Goal: Information Seeking & Learning: Check status

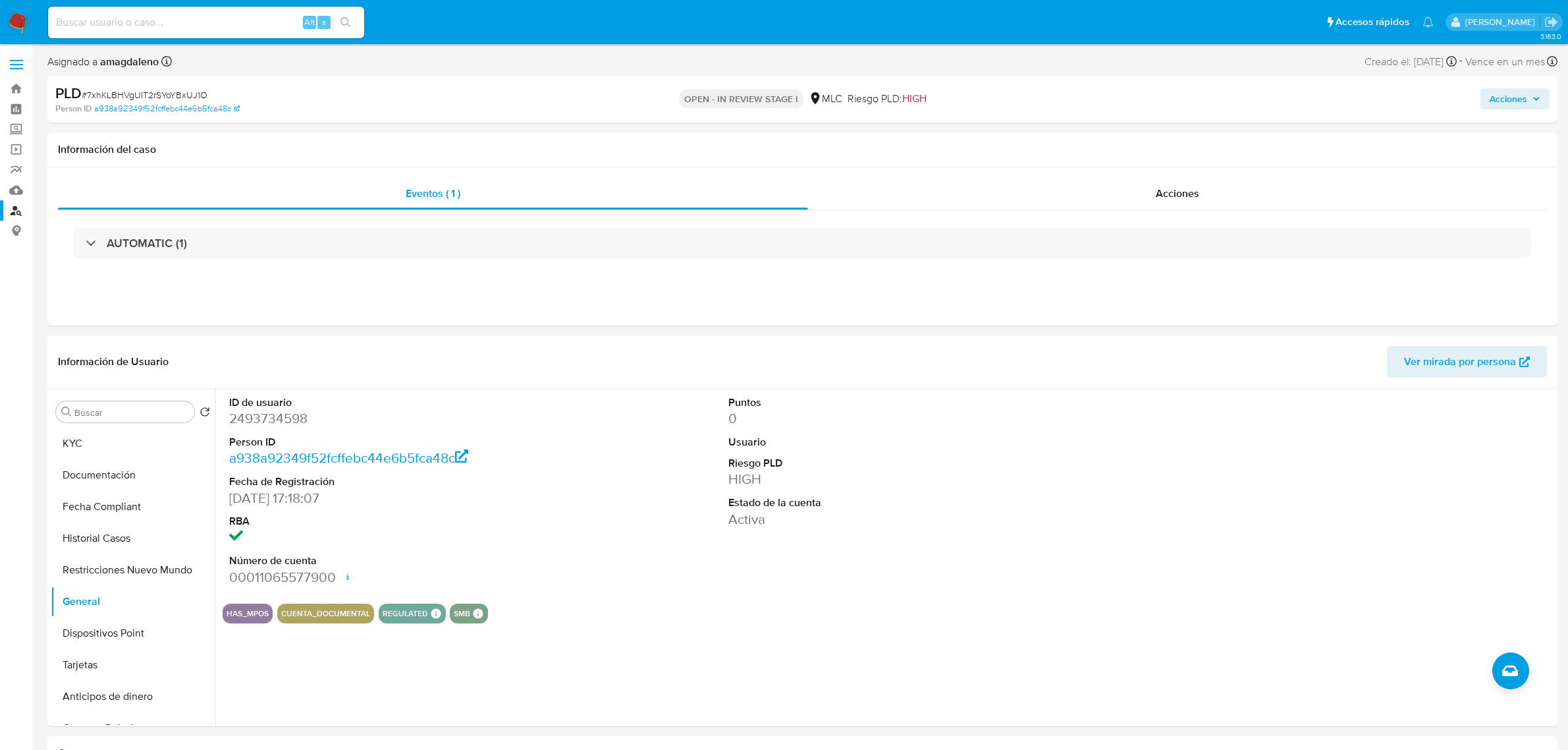
select select "10"
click at [102, 601] on button "General" at bounding box center [128, 602] width 154 height 32
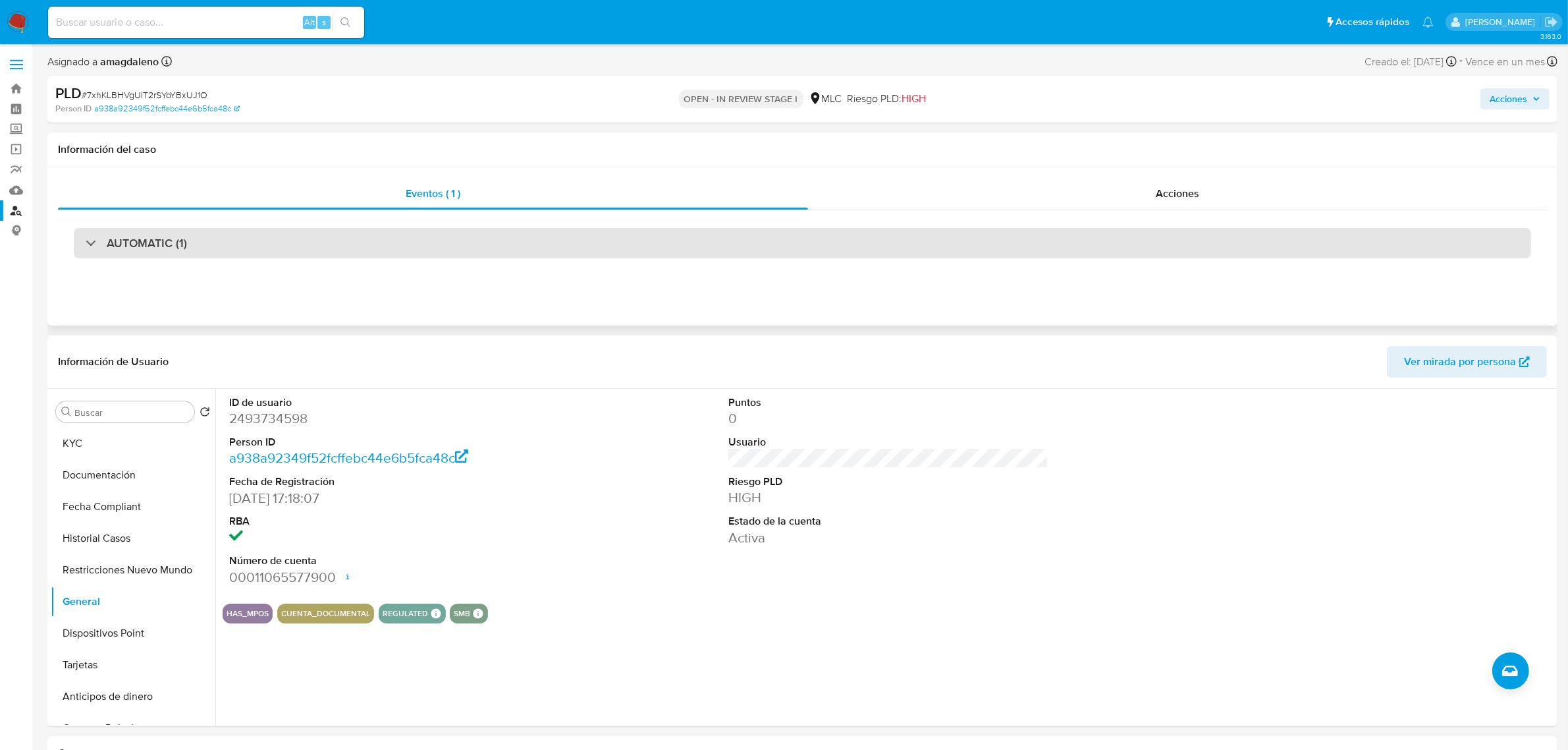
click at [899, 246] on div "AUTOMATIC (1)" at bounding box center [802, 243] width 1457 height 30
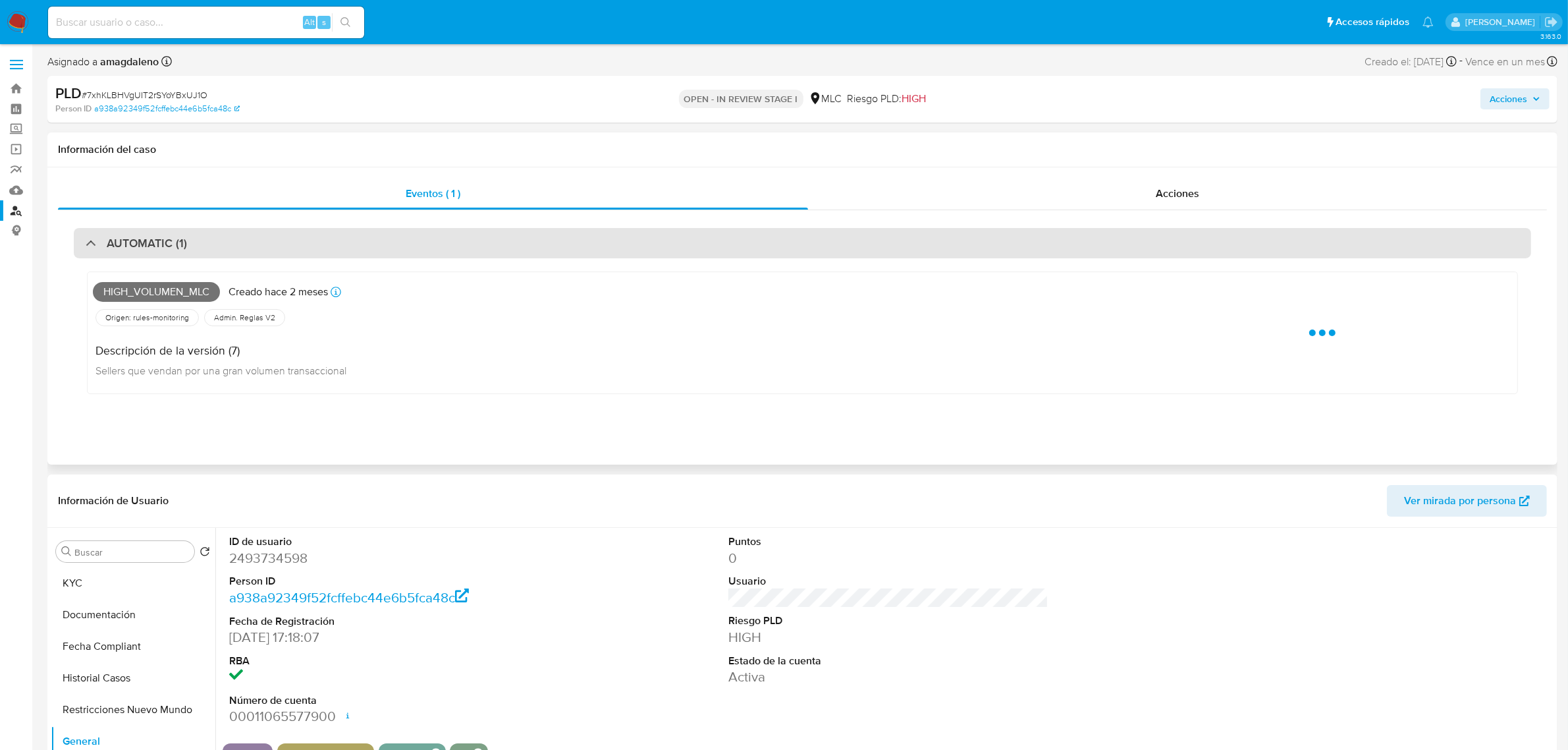
click at [899, 246] on div "AUTOMATIC (1)" at bounding box center [802, 243] width 1457 height 30
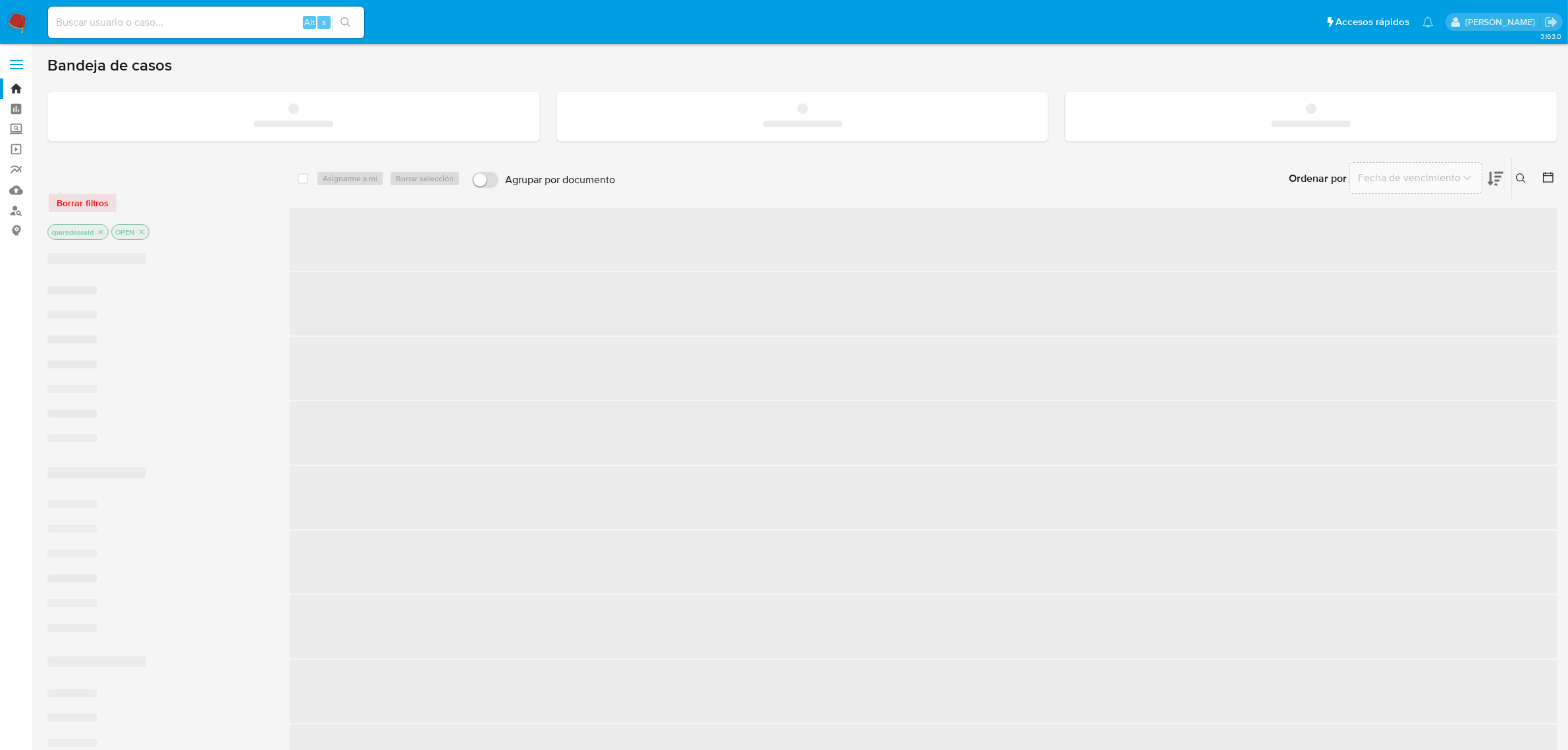
click at [197, 14] on input at bounding box center [205, 22] width 316 height 18
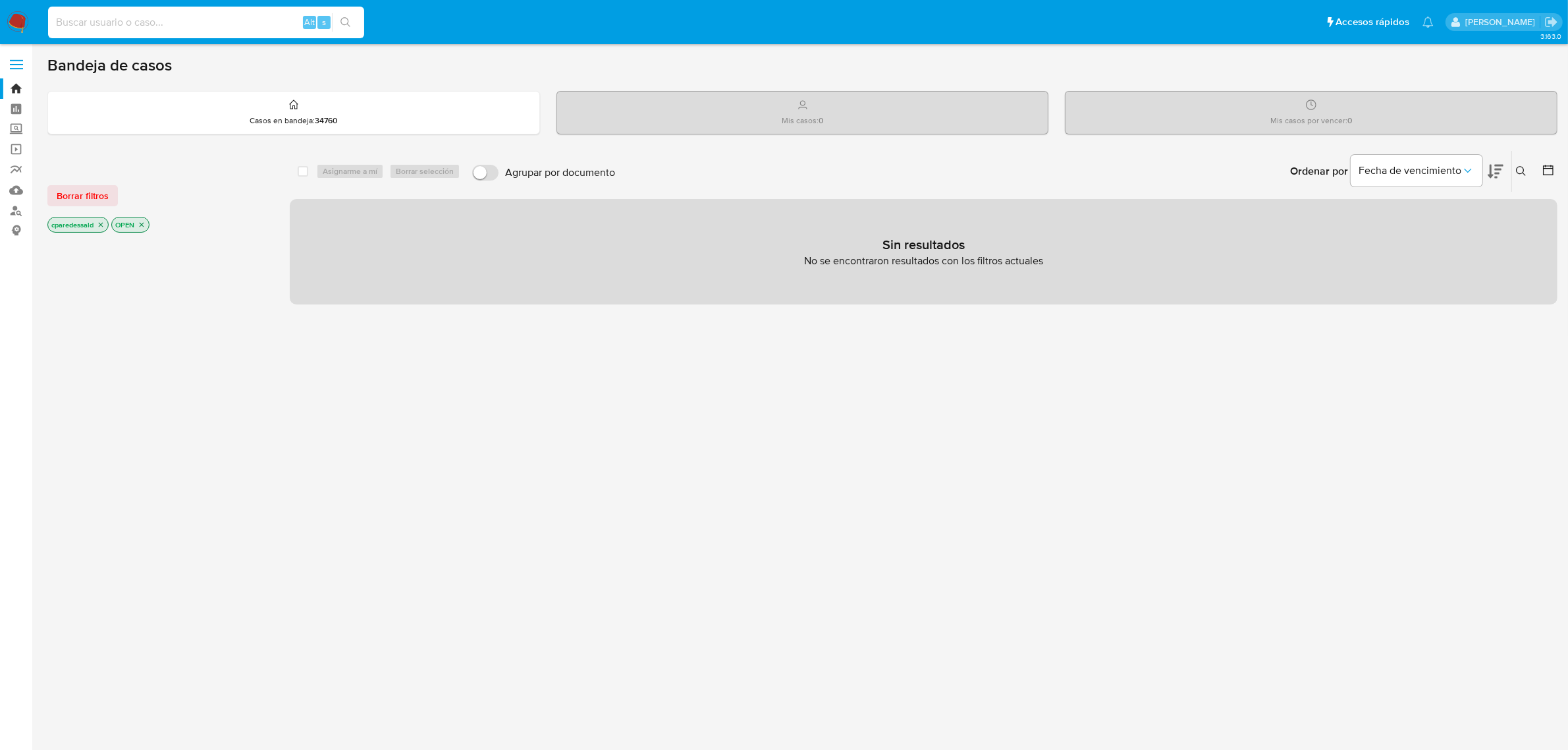
paste input "237540089"
type input "237540089"
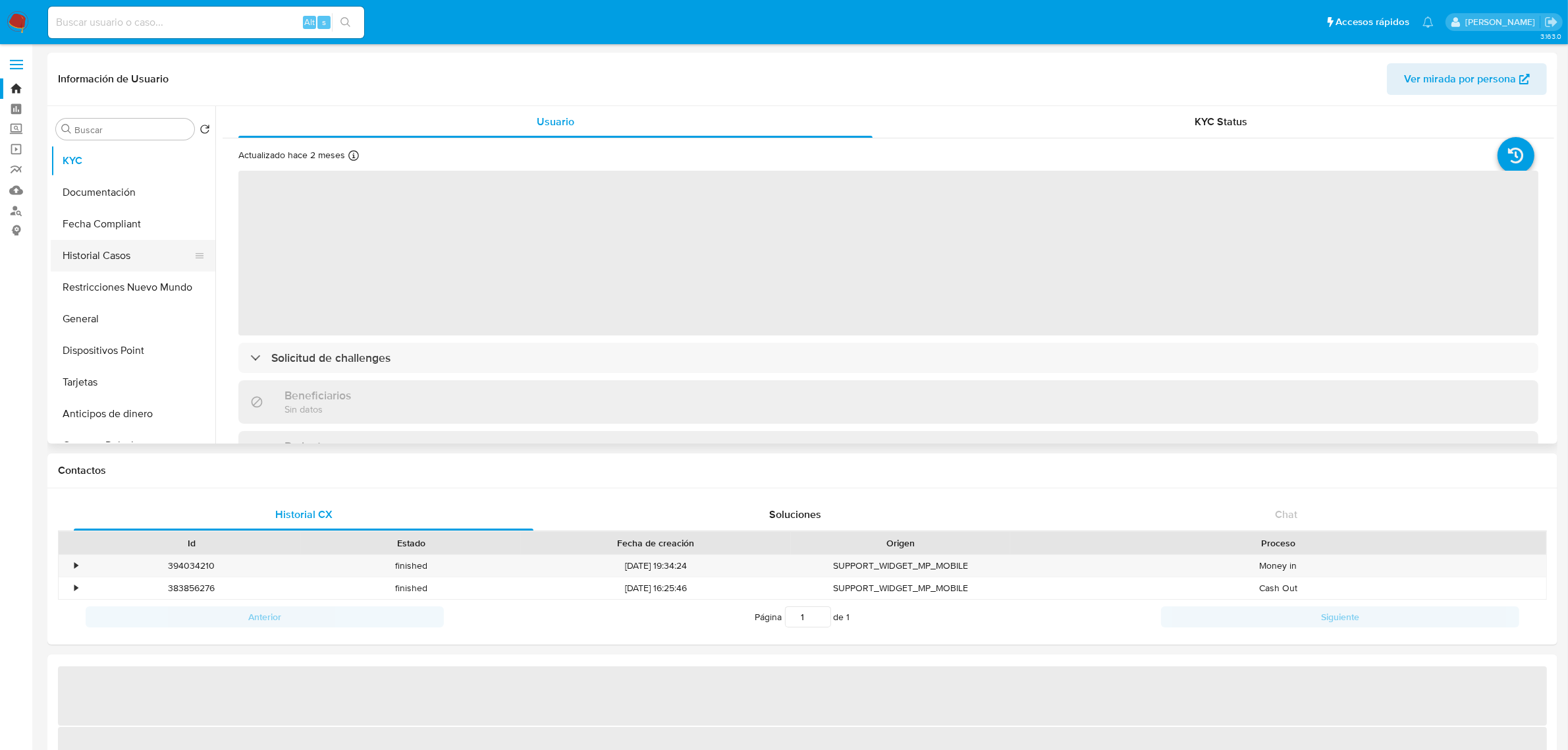
click at [126, 258] on button "Historial Casos" at bounding box center [128, 256] width 154 height 32
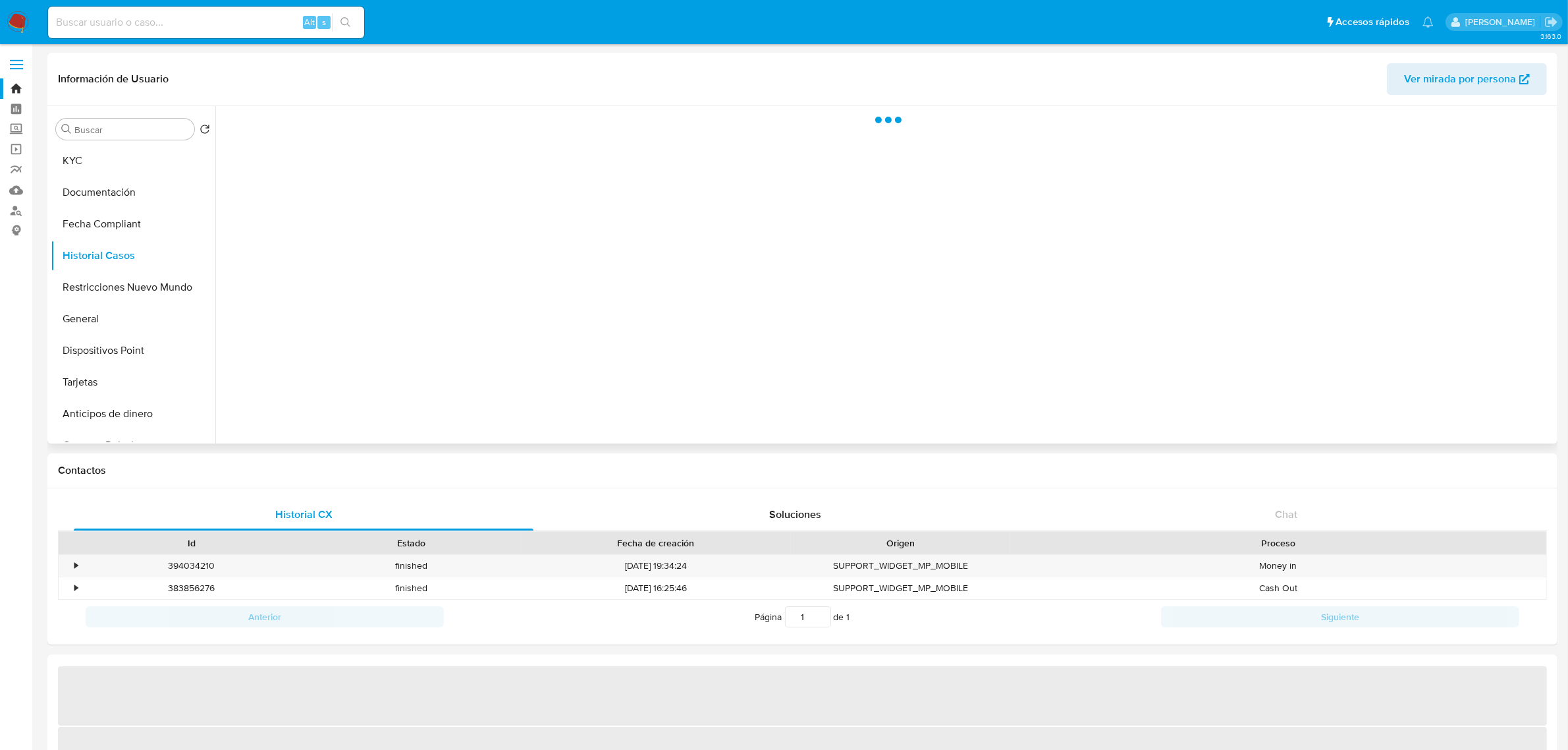
select select "10"
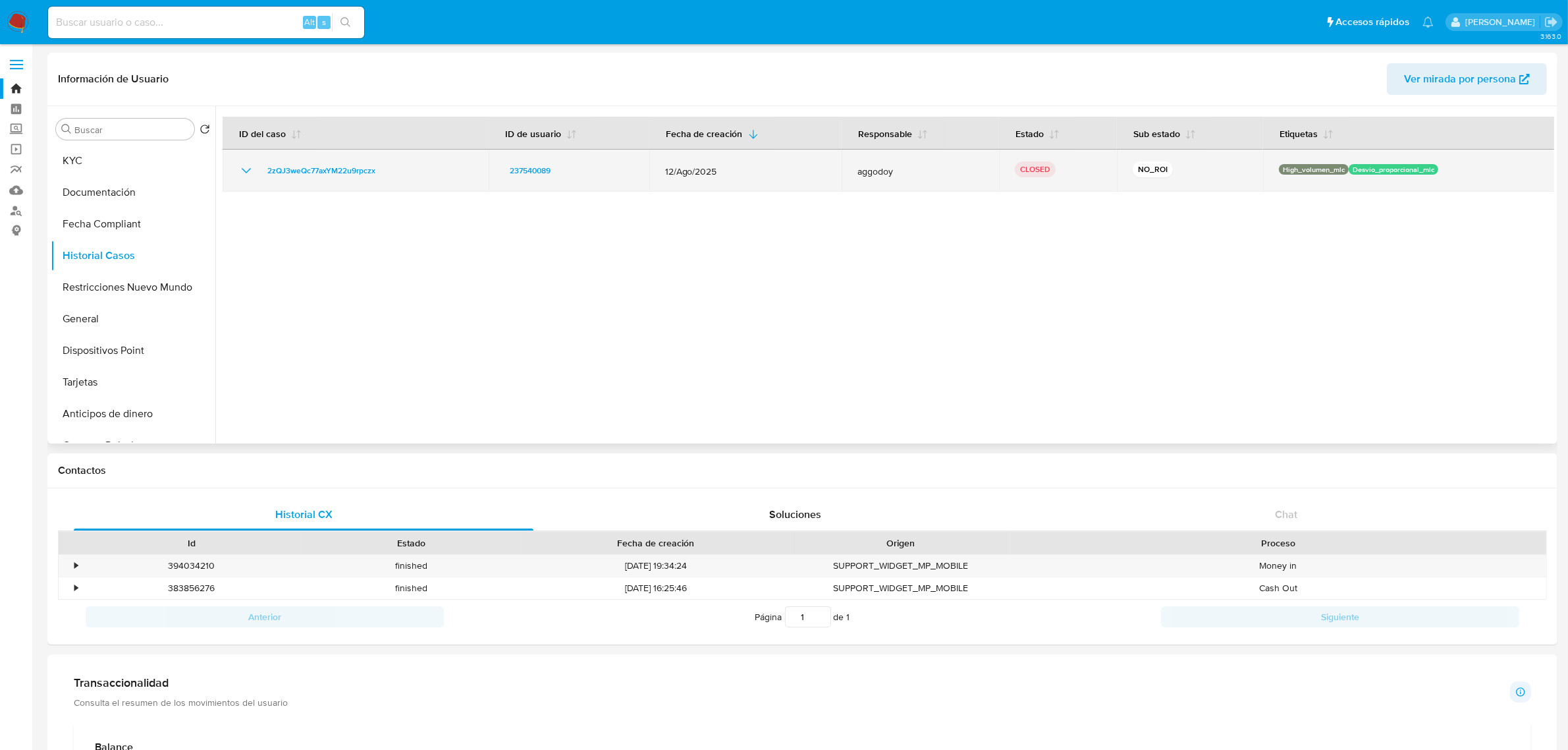
click at [249, 163] on icon "Mostrar/Ocultar" at bounding box center [247, 170] width 16 height 16
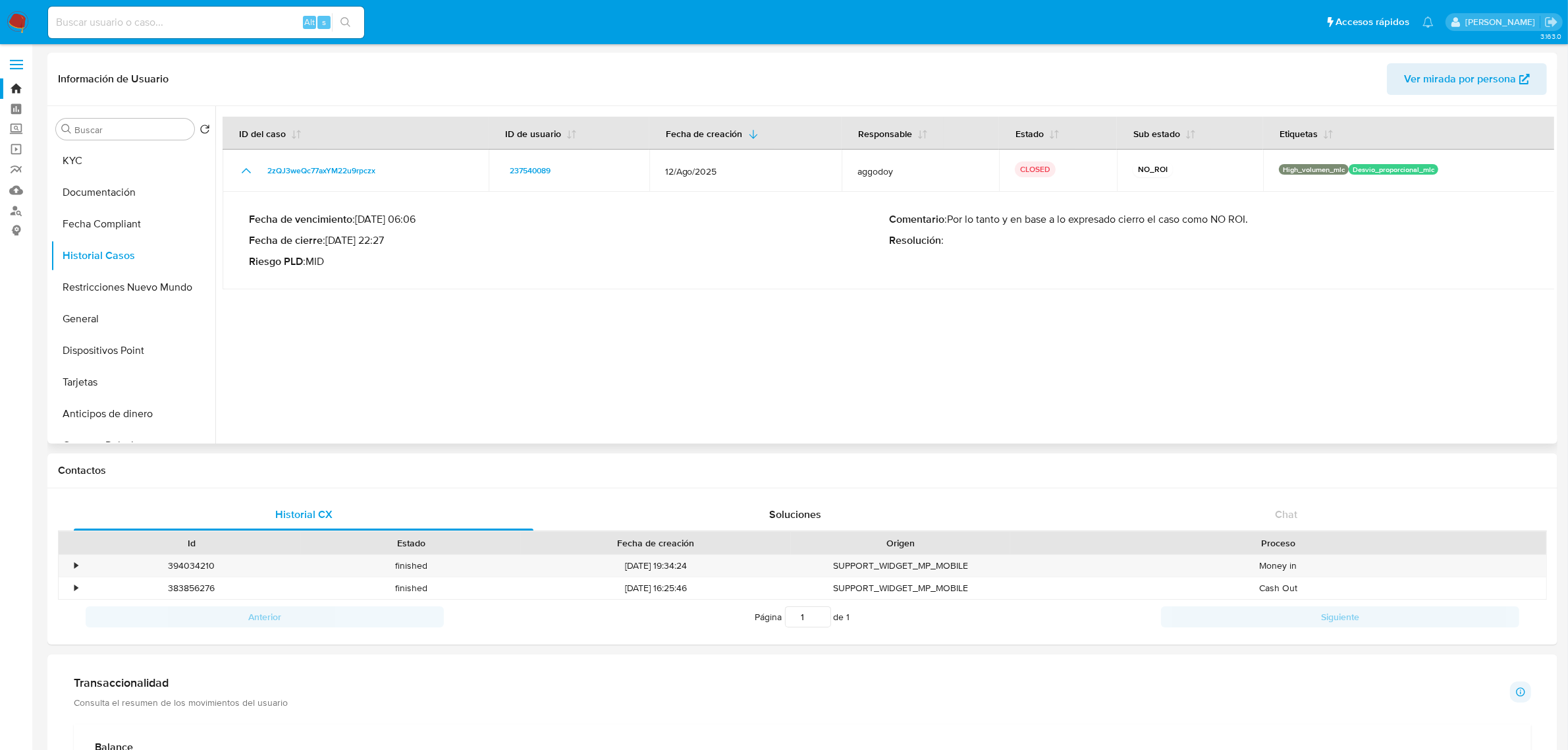
drag, startPoint x: 607, startPoint y: 300, endPoint x: 583, endPoint y: 284, distance: 28.8
click at [607, 300] on div at bounding box center [885, 275] width 1339 height 338
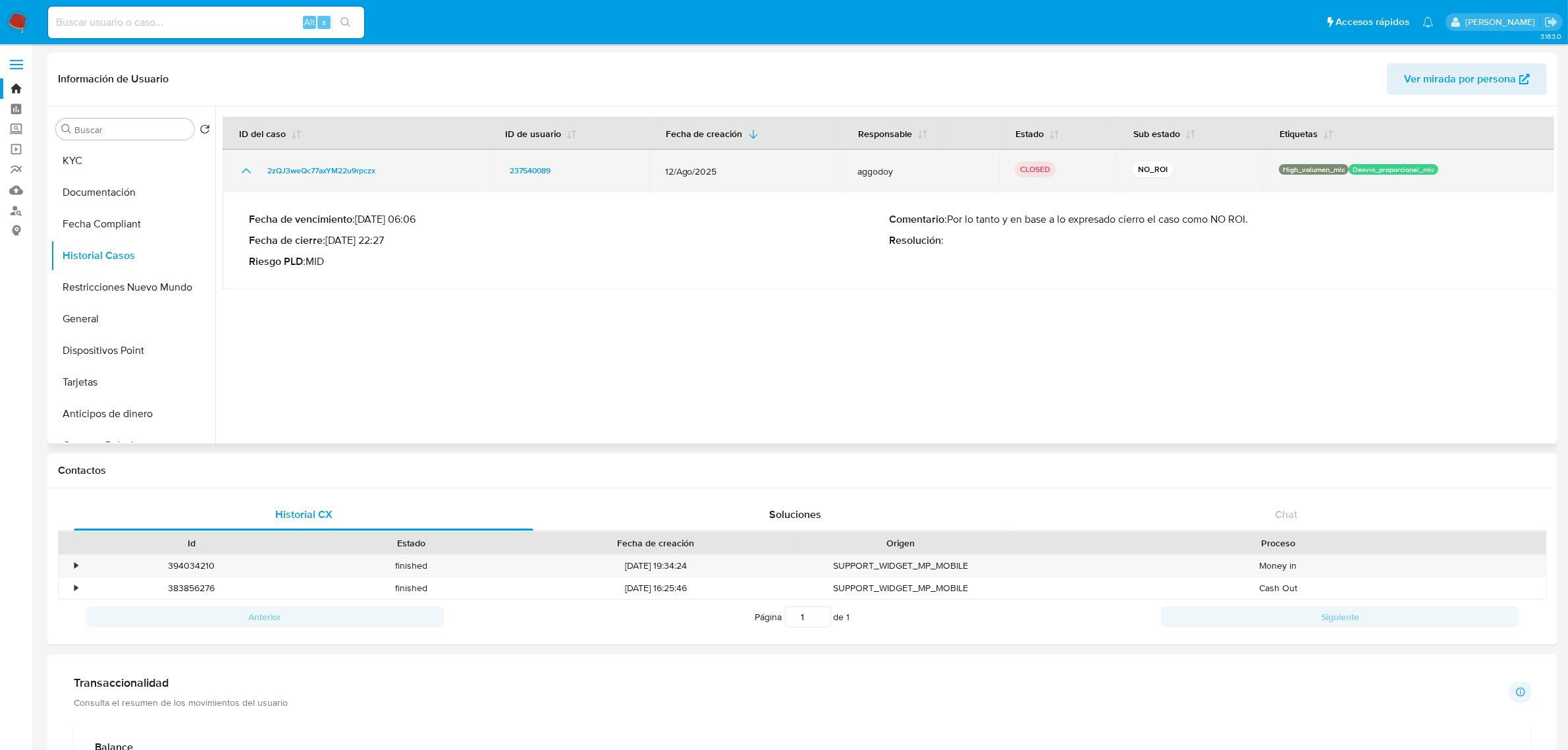
click at [342, 182] on td "2zQJ3weQc77axYM22u9rpczx" at bounding box center [356, 170] width 266 height 42
click at [340, 169] on span "2zQJ3weQc77axYM22u9rpczx" at bounding box center [322, 170] width 108 height 16
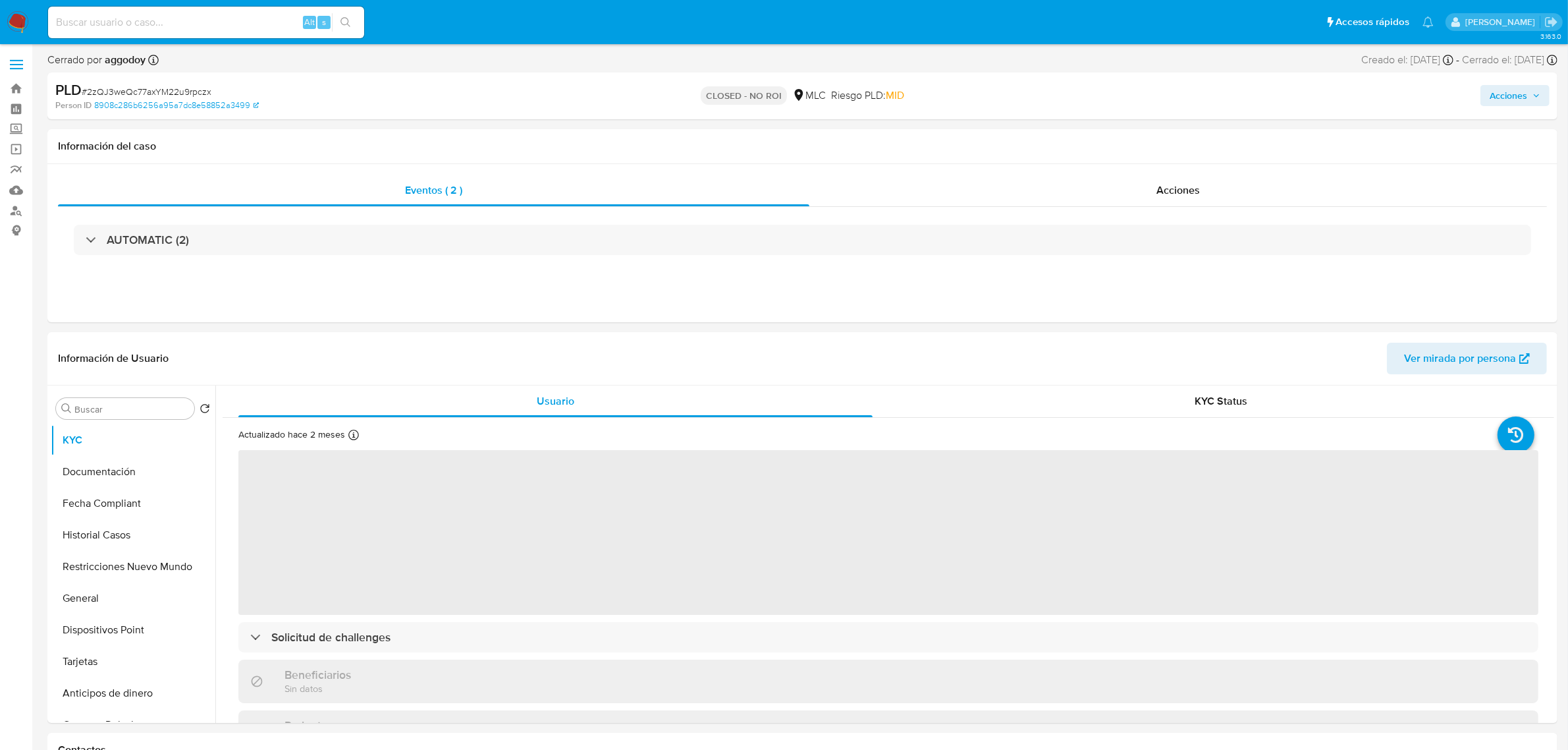
select select "10"
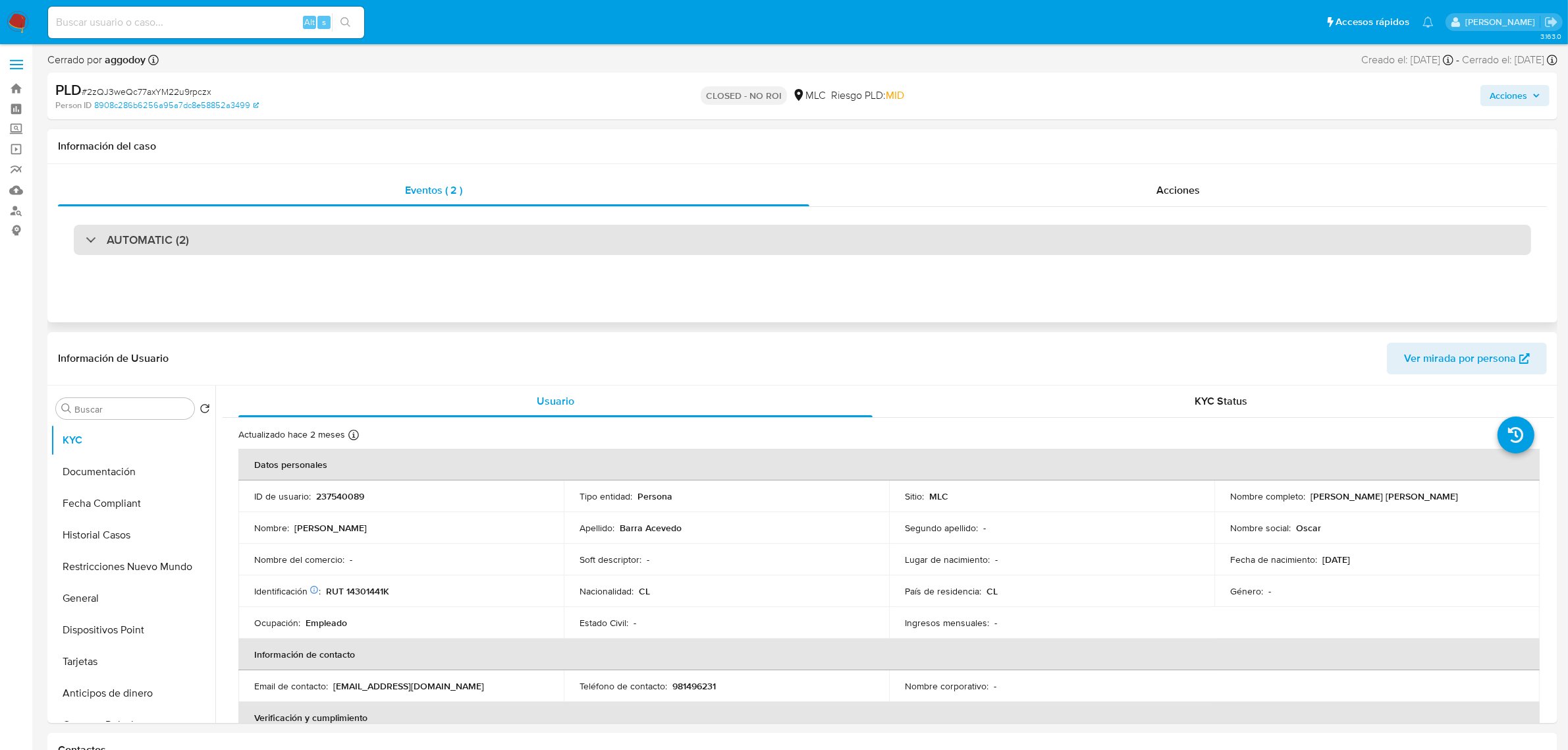
click at [512, 232] on div "AUTOMATIC (2)" at bounding box center [802, 240] width 1457 height 30
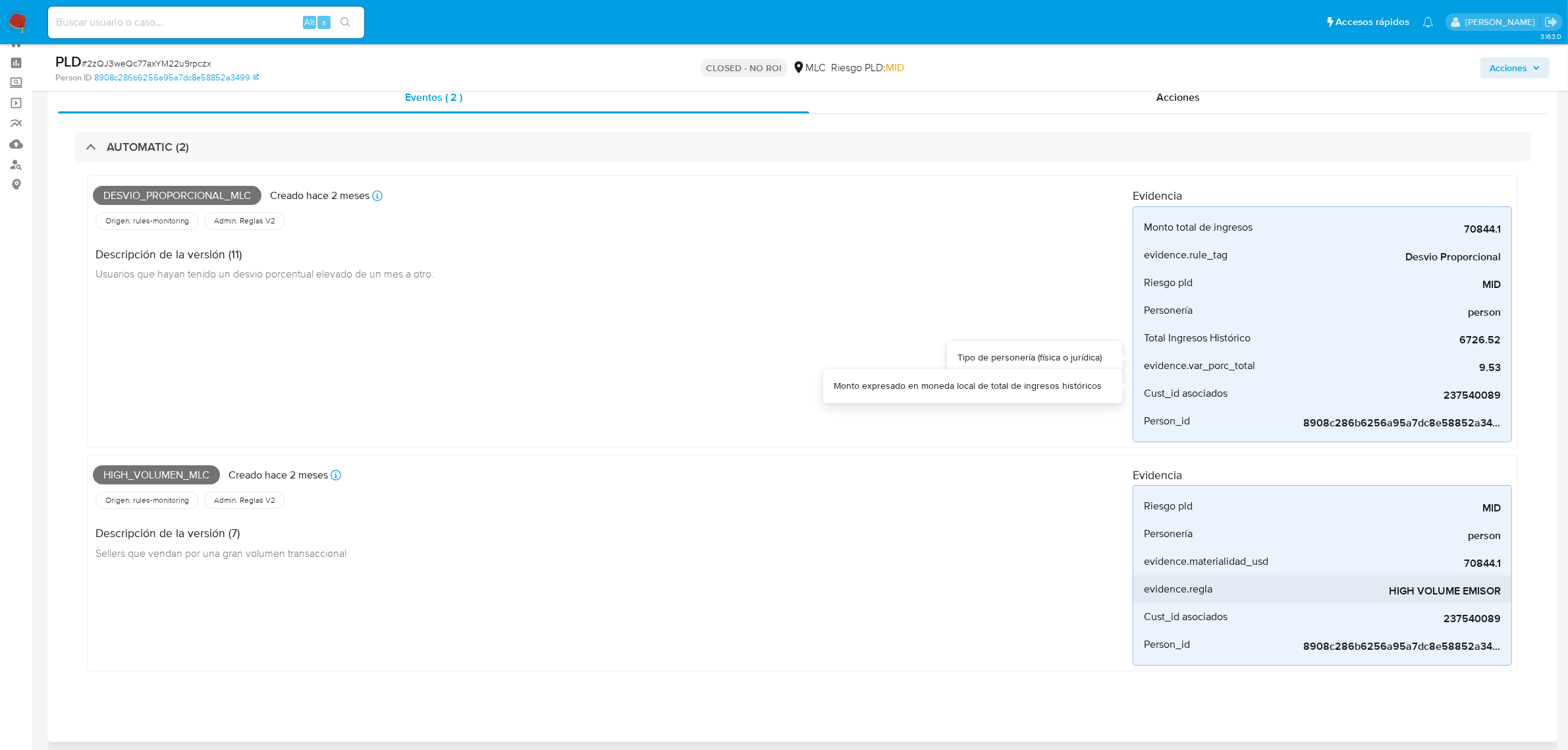
scroll to position [82, 0]
